Goal: Use online tool/utility: Utilize a website feature to perform a specific function

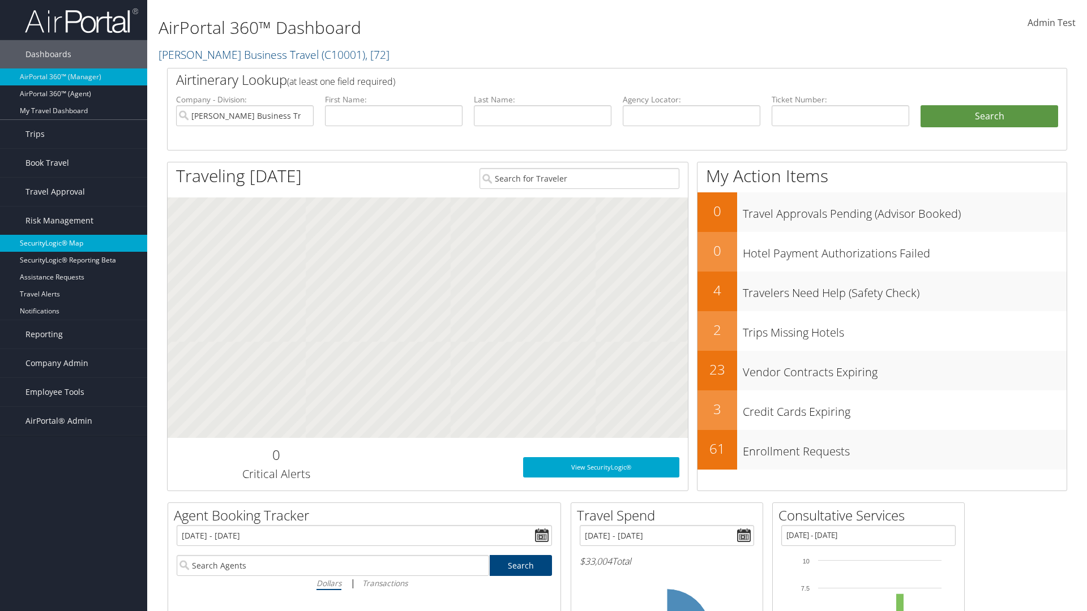
click at [74, 243] on link "SecurityLogic® Map" at bounding box center [73, 243] width 147 height 17
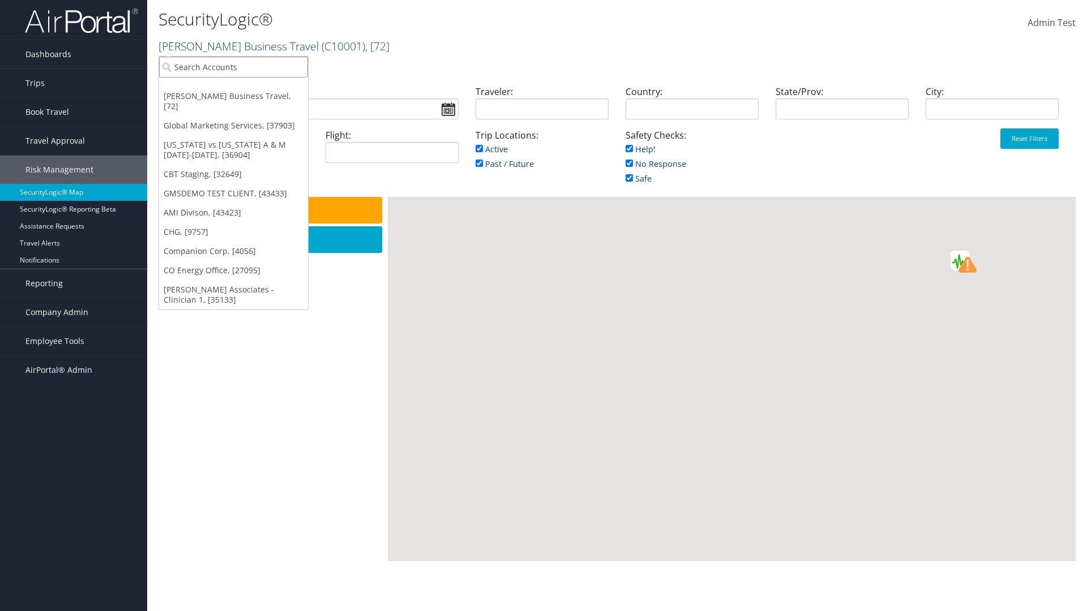
click at [233, 67] on input "search" at bounding box center [233, 67] width 149 height 21
type input "[PERSON_NAME] Business Travel"
click at [249, 98] on div "Account" at bounding box center [249, 98] width 193 height 10
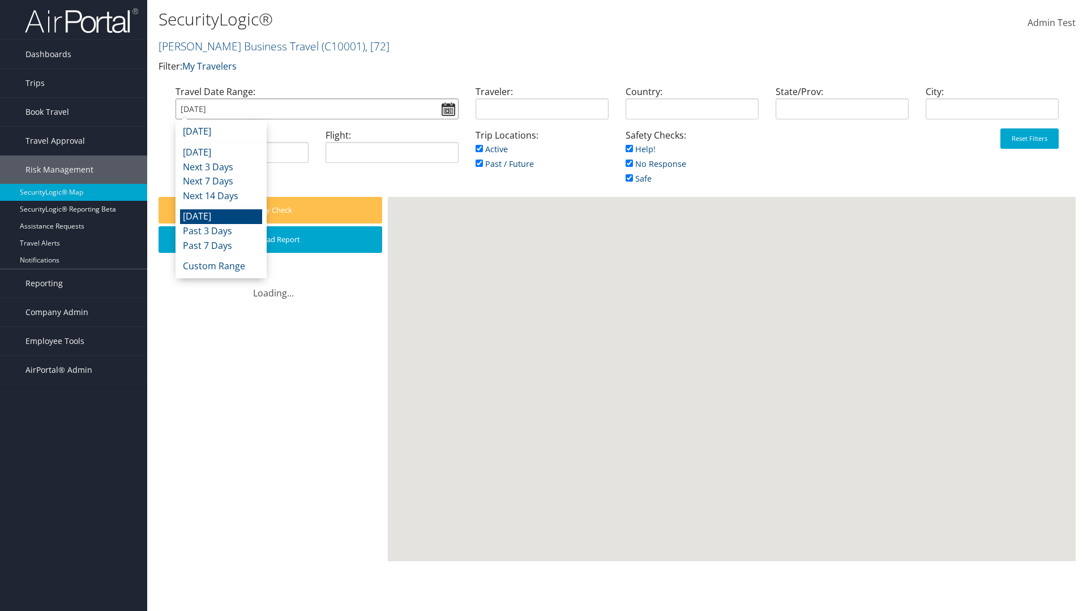
click at [316, 109] on input "[DATE]" at bounding box center [316, 108] width 283 height 21
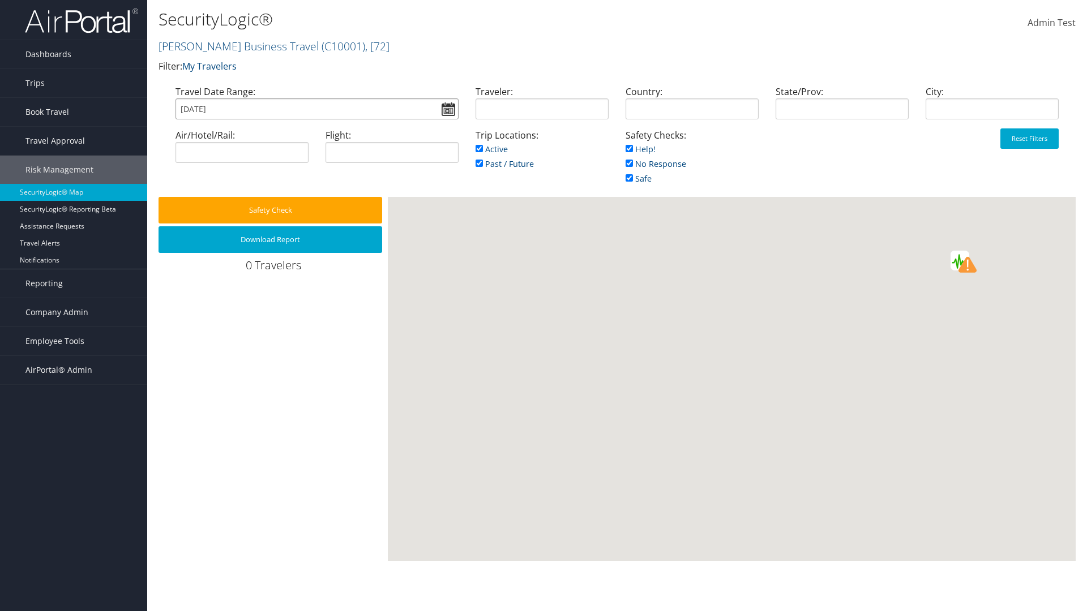
click at [316, 109] on input "[DATE]" at bounding box center [316, 108] width 283 height 21
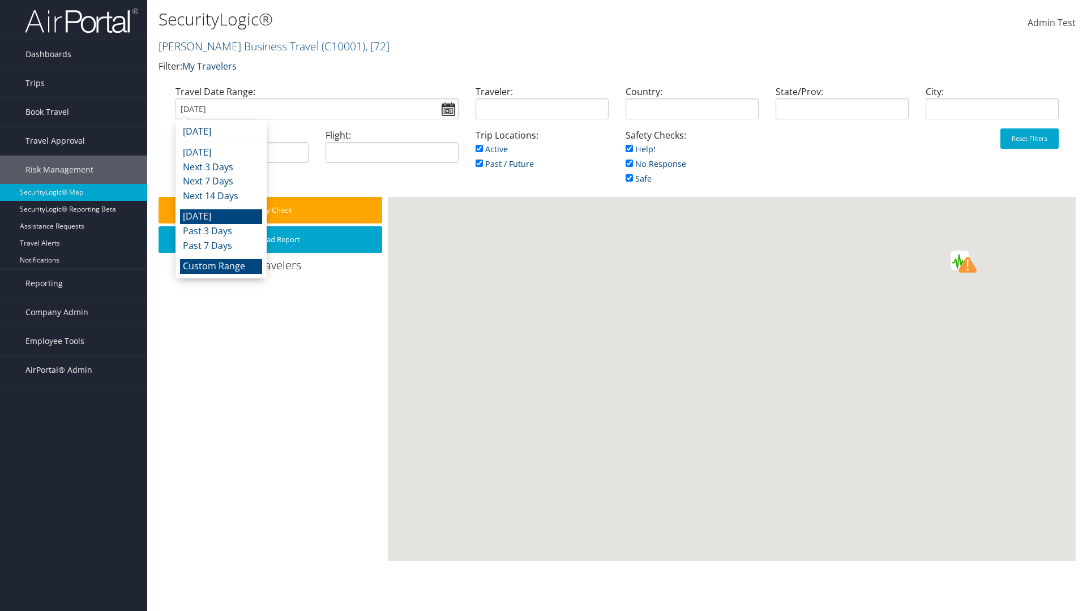
click at [221, 266] on li "Custom Range" at bounding box center [221, 266] width 82 height 15
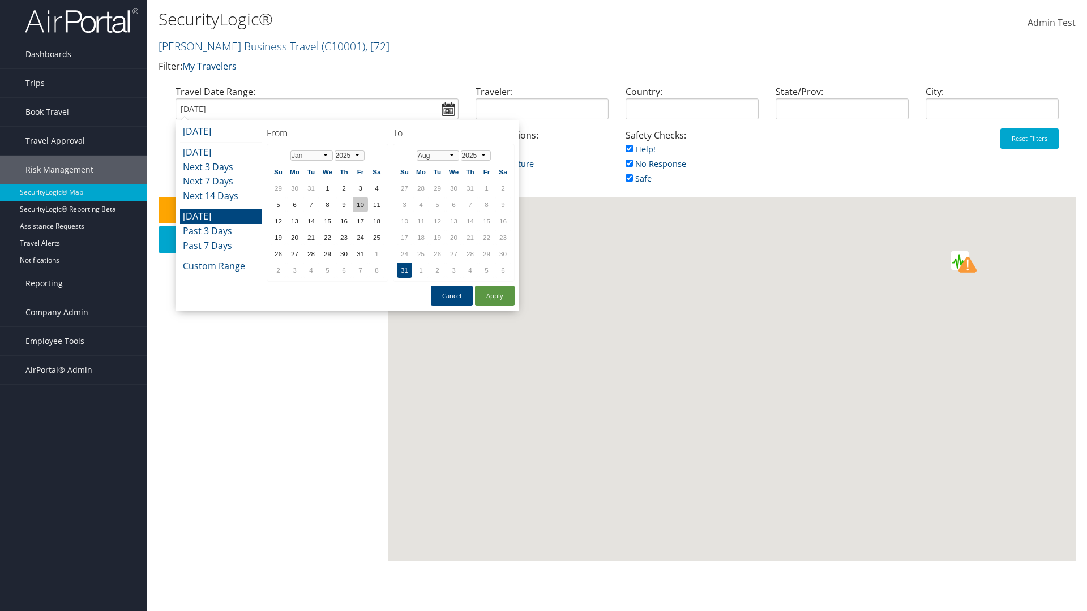
click at [360, 204] on td "10" at bounding box center [360, 204] width 15 height 15
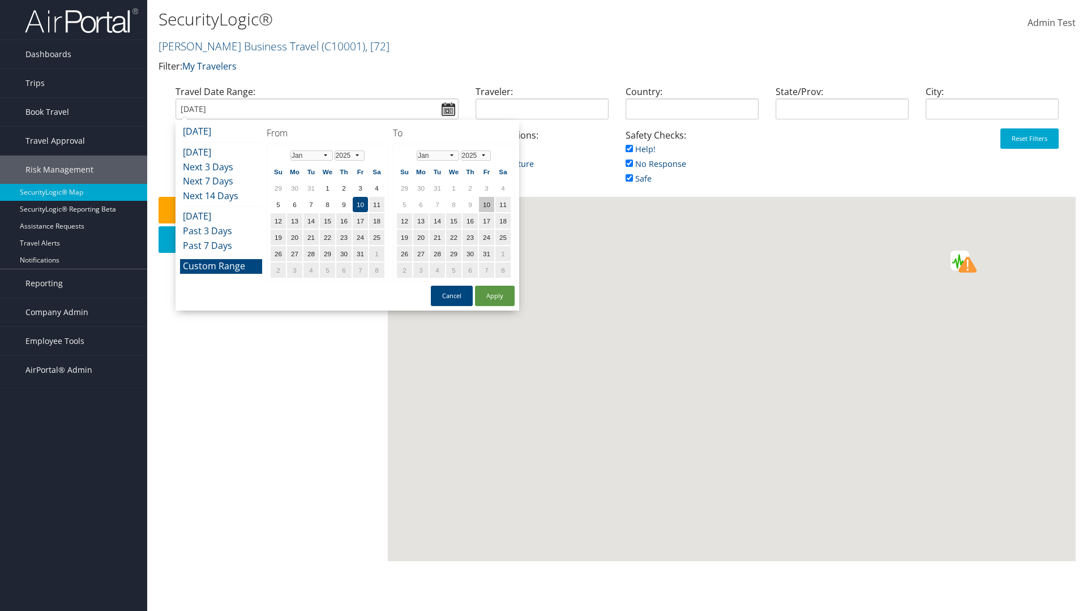
click at [486, 204] on td "10" at bounding box center [486, 204] width 15 height 15
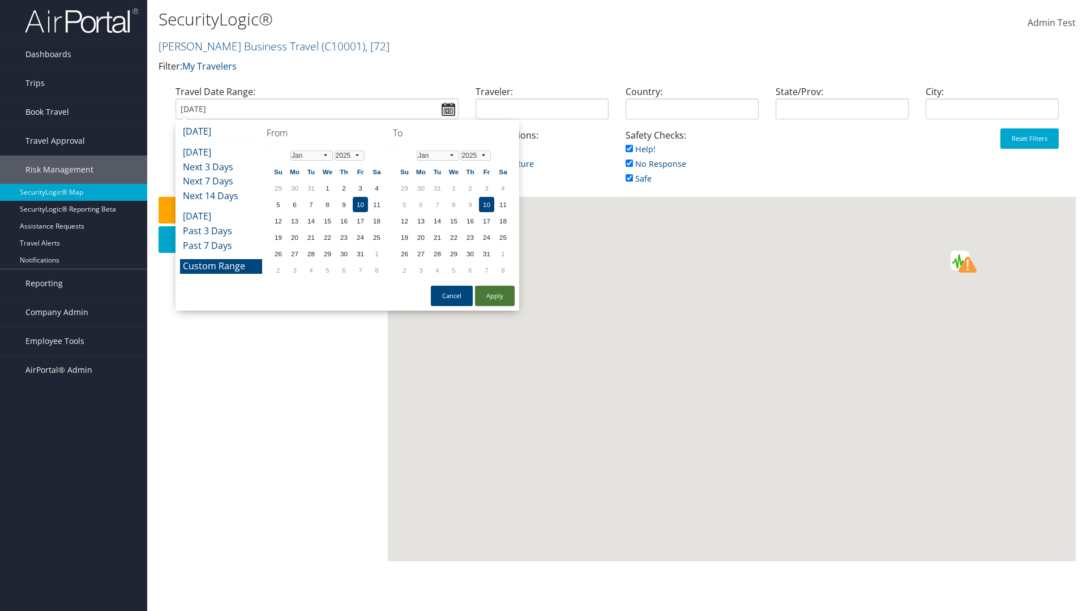
click at [495, 296] on button "Apply" at bounding box center [495, 296] width 40 height 20
type input "[DATE] - [DATE]"
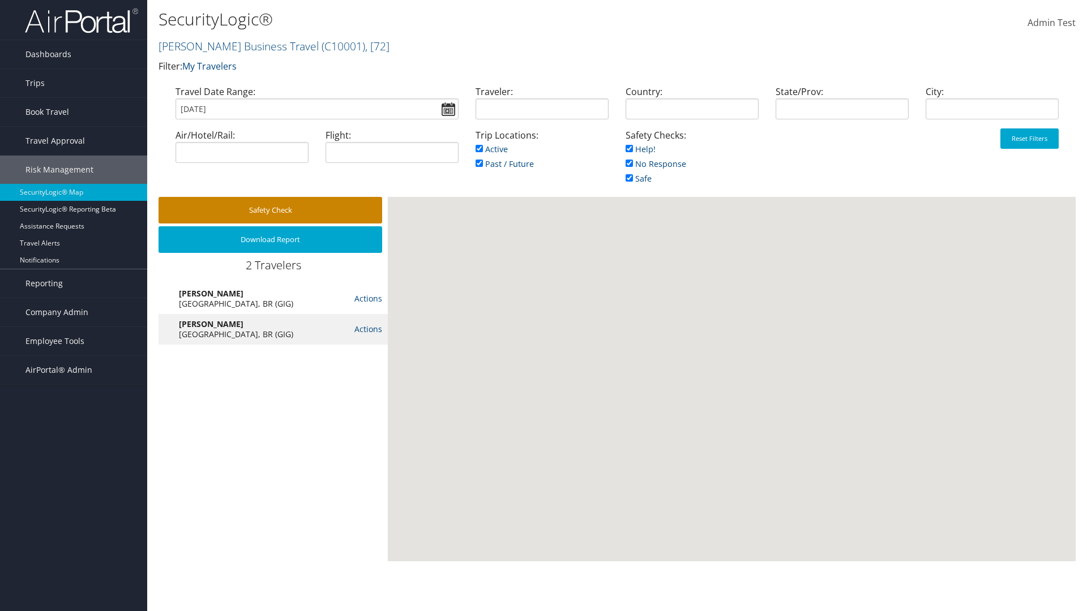
click at [270, 210] on button "Safety Check" at bounding box center [270, 210] width 224 height 27
